Goal: Check status: Check status

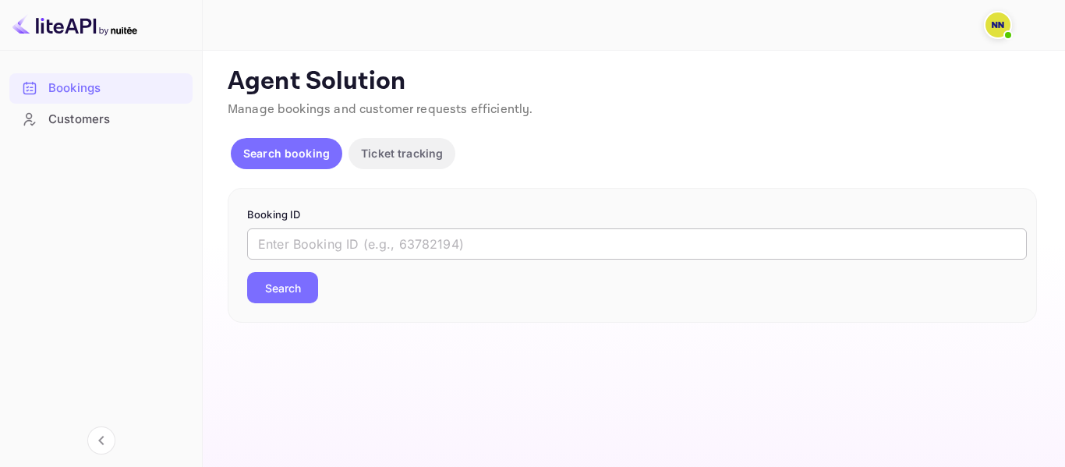
click at [291, 250] on input "text" at bounding box center [637, 243] width 780 height 31
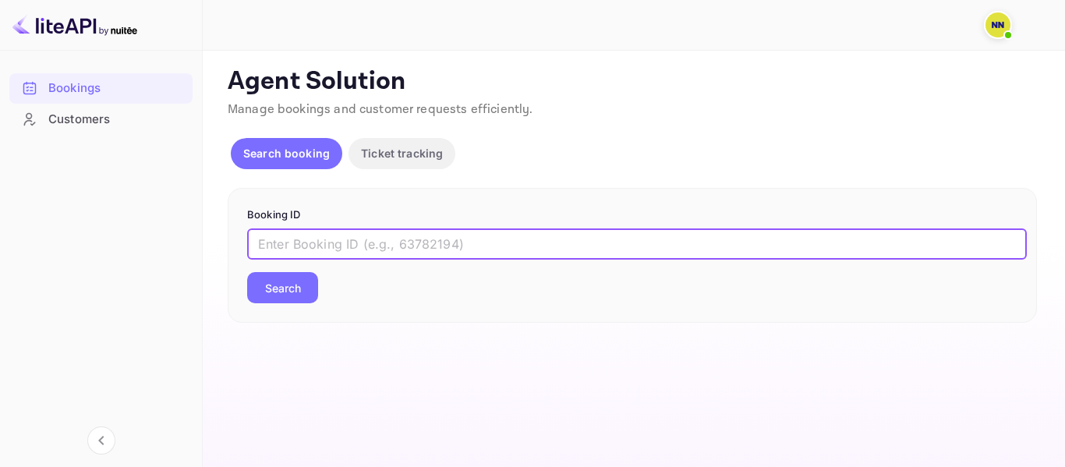
paste input "5307832"
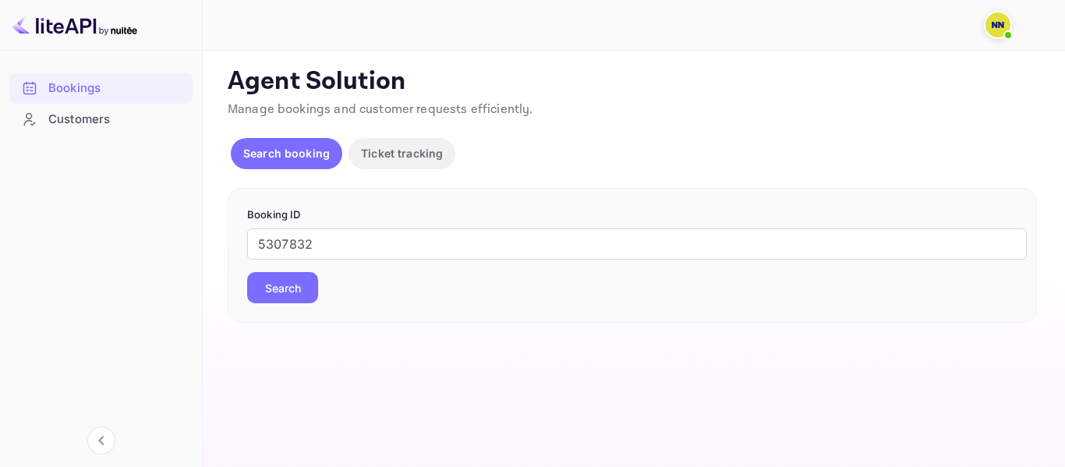
click at [264, 304] on div "Booking ID 5307832 ​ Search" at bounding box center [632, 256] width 809 height 136
click at [270, 284] on button "Search" at bounding box center [282, 287] width 71 height 31
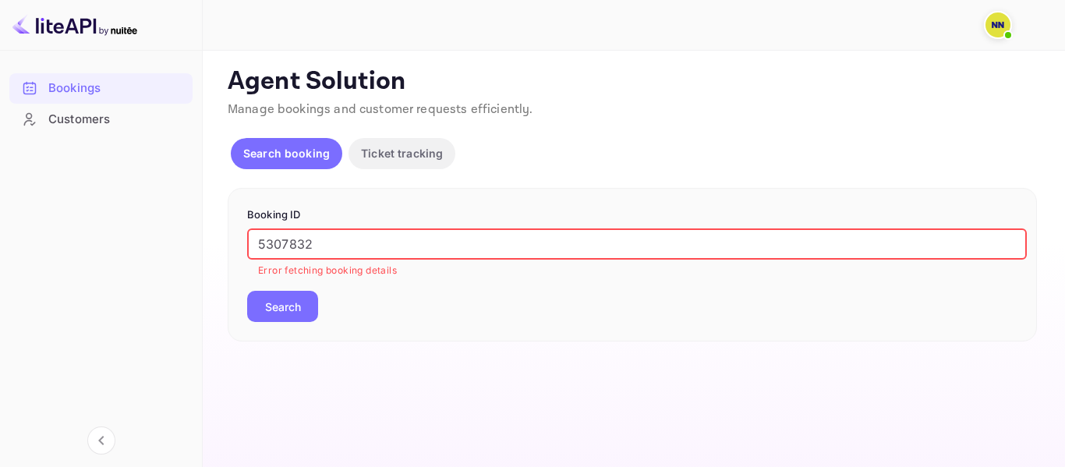
click at [341, 250] on input "5307832" at bounding box center [637, 243] width 780 height 31
paste input "1311241330136448"
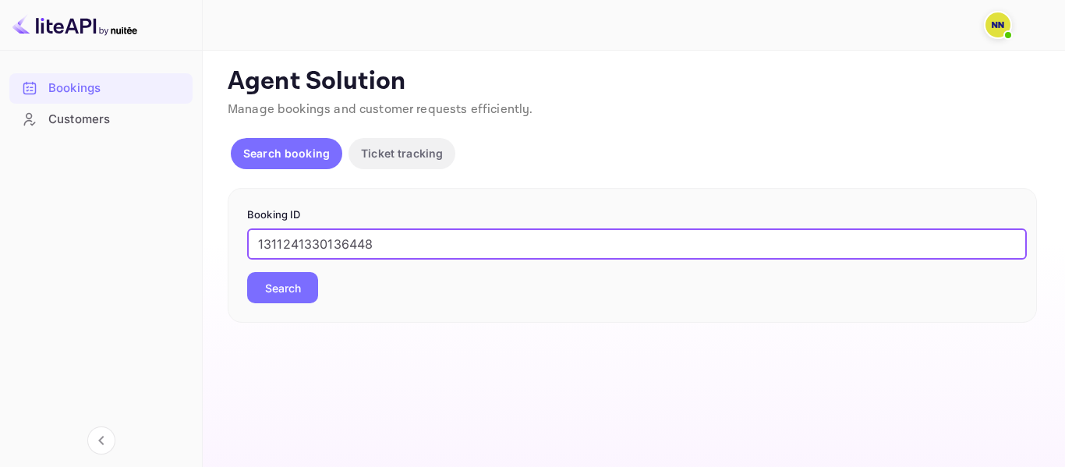
type input "1311241330136448"
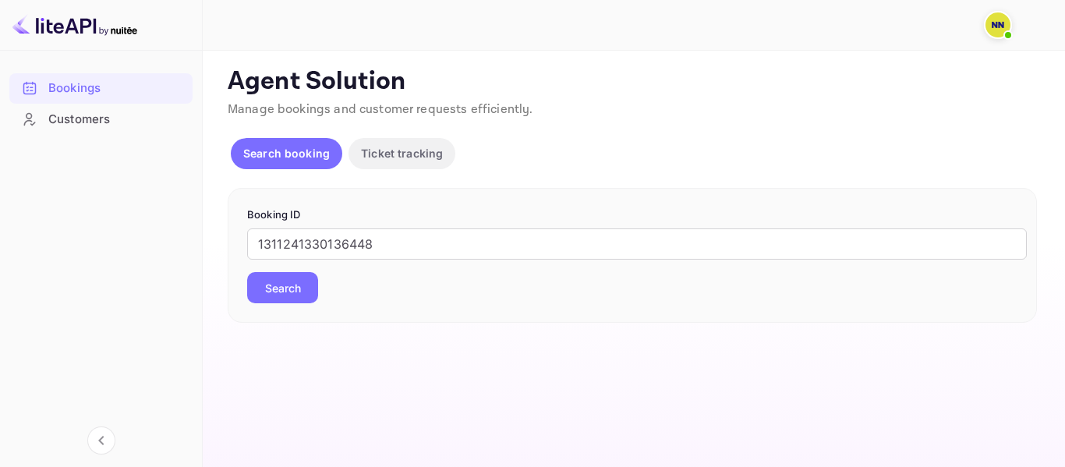
click at [293, 303] on button "Search" at bounding box center [282, 287] width 71 height 31
